Goal: Find specific page/section: Find specific page/section

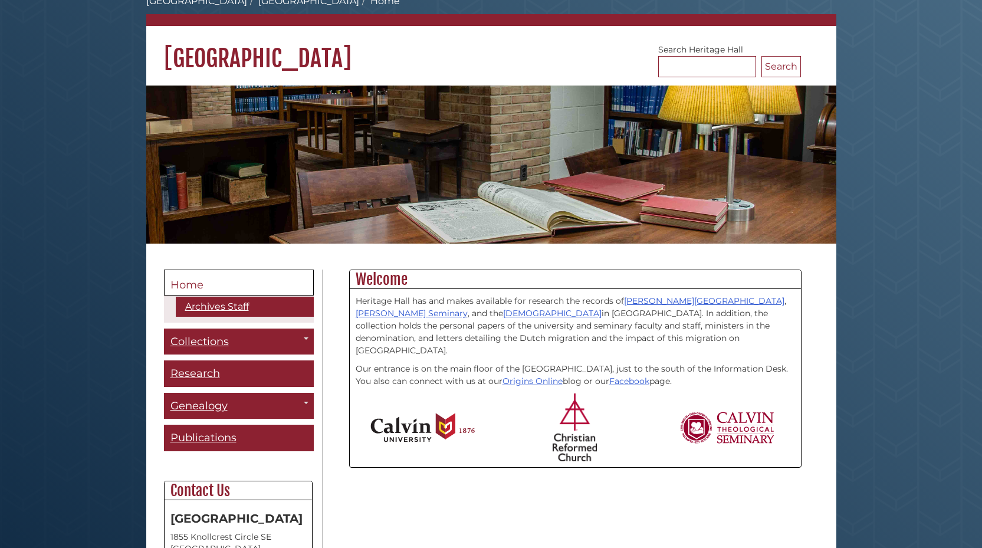
scroll to position [118, 0]
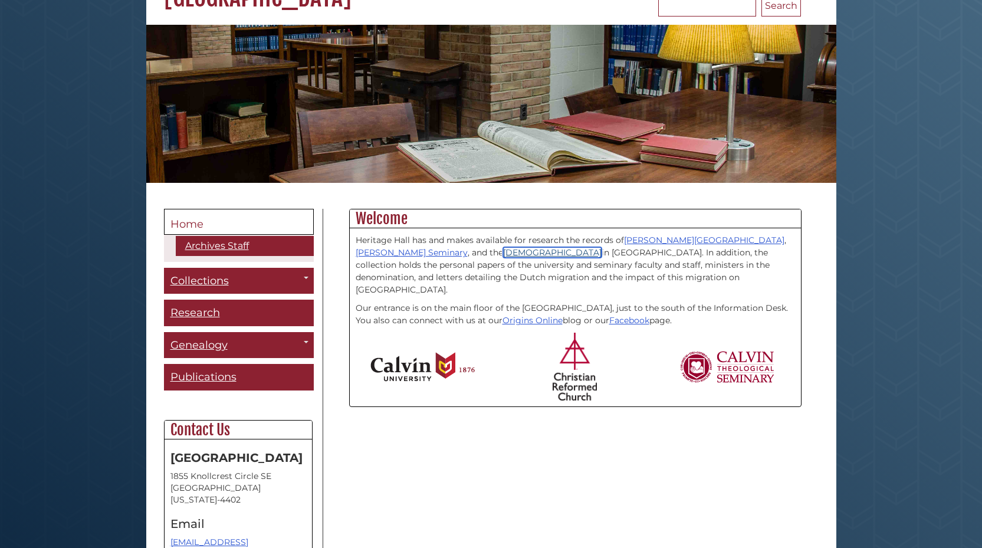
click at [503, 251] on link "Christian Reformed Church" at bounding box center [552, 252] width 99 height 11
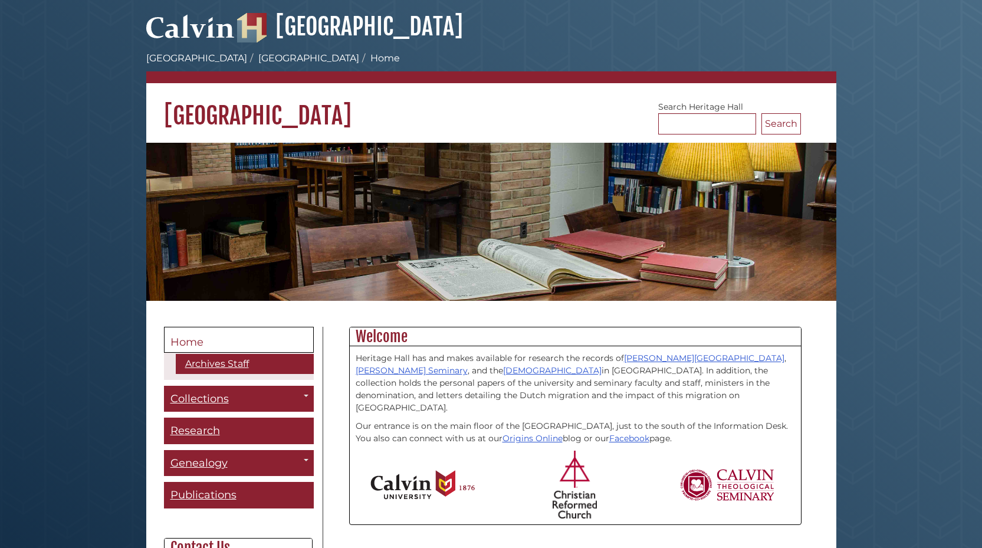
scroll to position [118, 0]
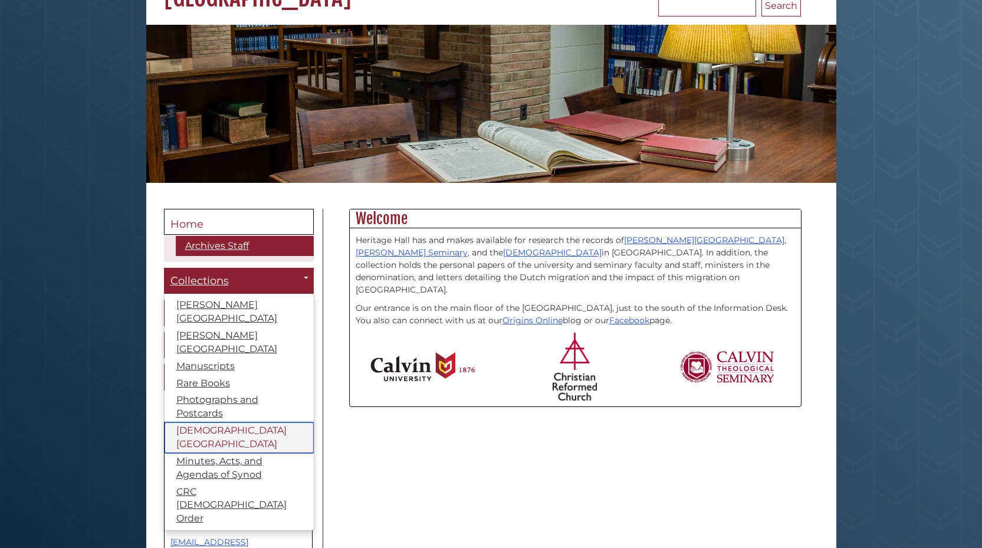
click at [218, 422] on link "[DEMOGRAPHIC_DATA][GEOGRAPHIC_DATA]" at bounding box center [239, 437] width 149 height 31
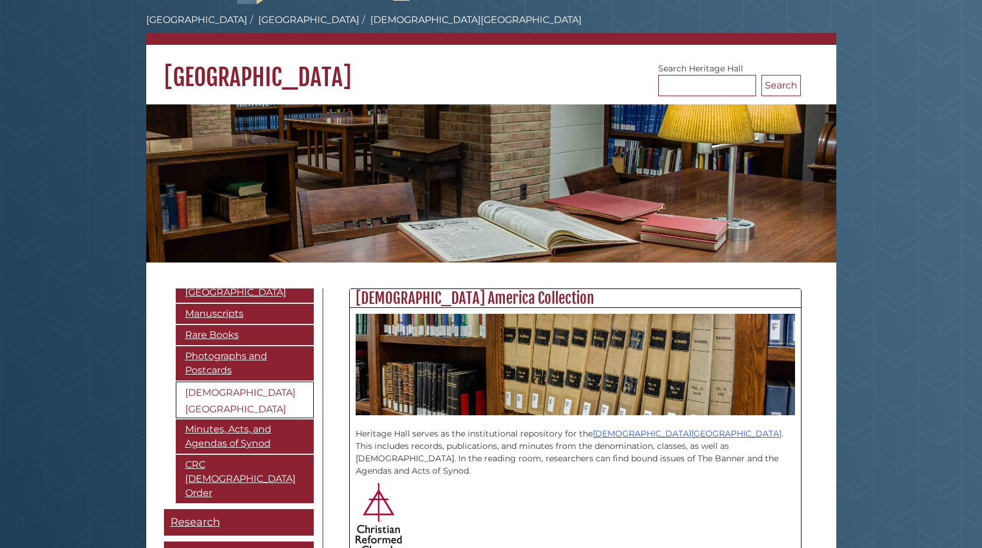
scroll to position [59, 0]
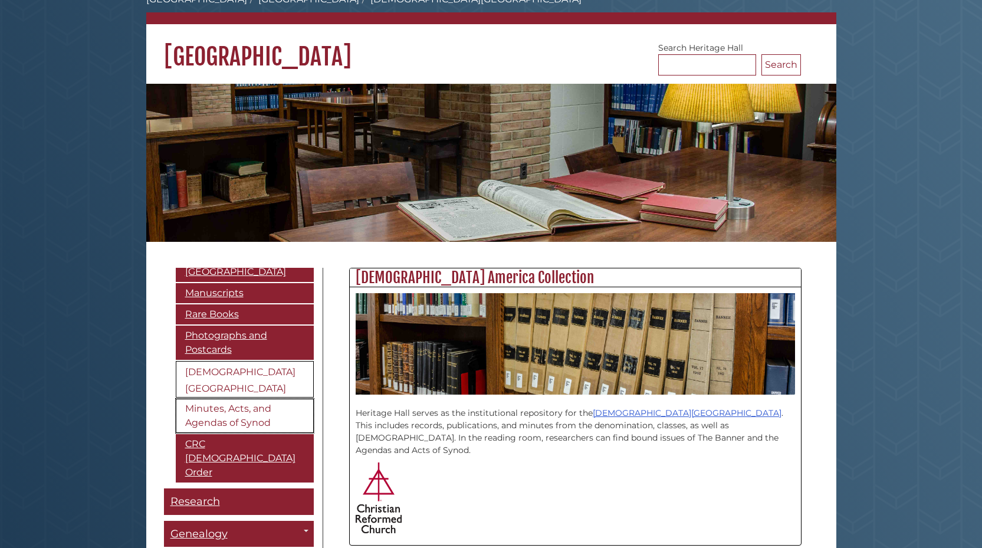
click at [239, 413] on link "Minutes, Acts, and Agendas of Synod" at bounding box center [245, 416] width 138 height 34
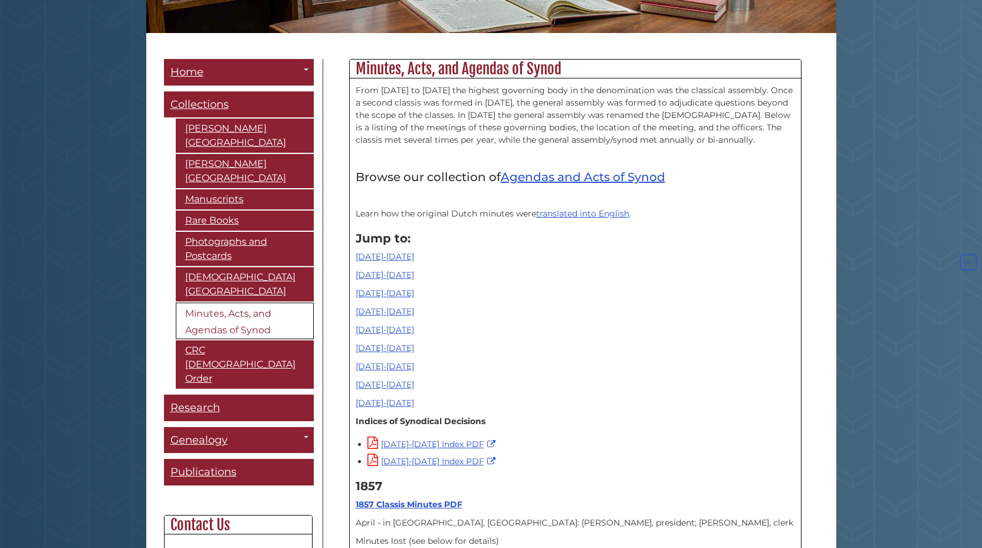
scroll to position [354, 0]
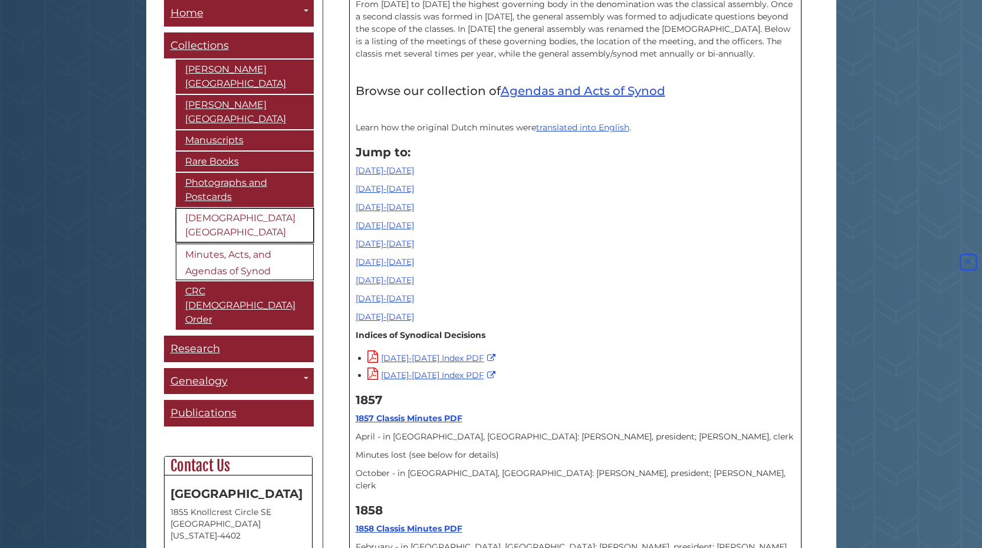
click at [204, 221] on link "[DEMOGRAPHIC_DATA][GEOGRAPHIC_DATA]" at bounding box center [245, 225] width 138 height 34
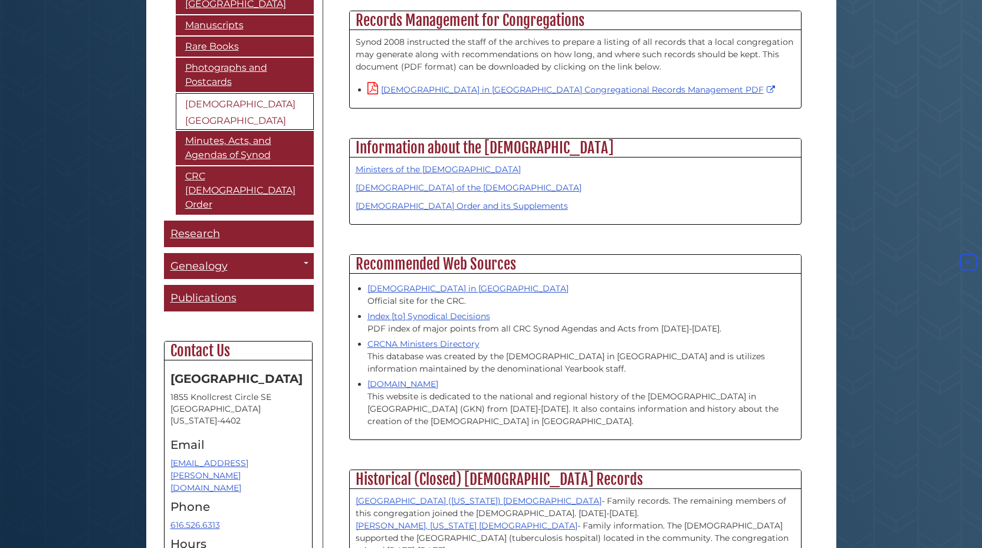
scroll to position [883, 0]
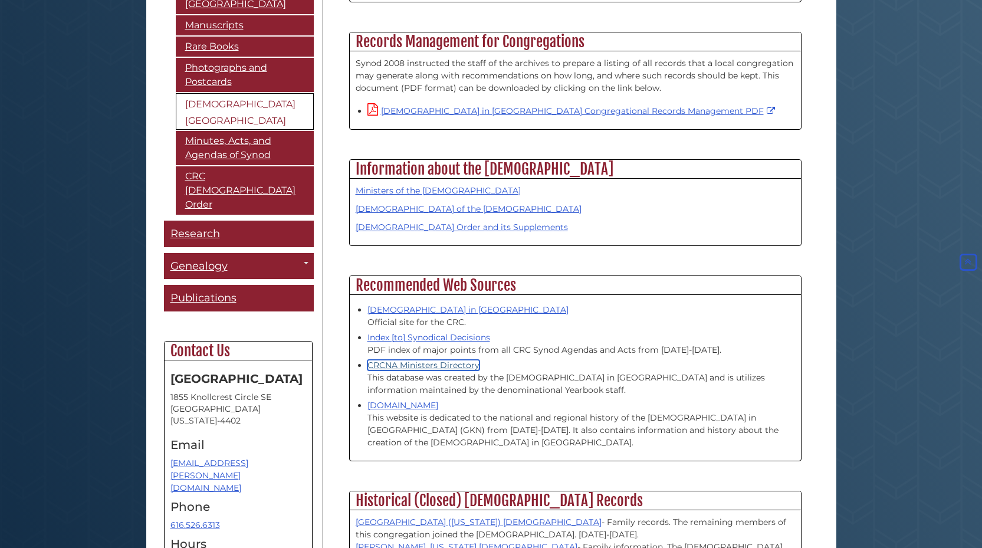
click at [414, 360] on link "CRCNA Ministers Directory" at bounding box center [423, 365] width 112 height 11
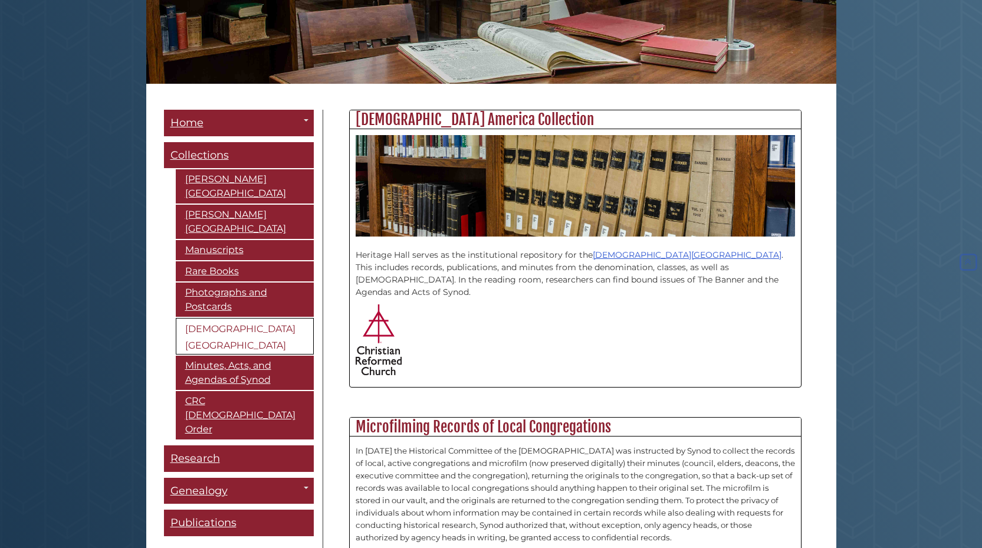
scroll to position [236, 0]
